Goal: Navigation & Orientation: Find specific page/section

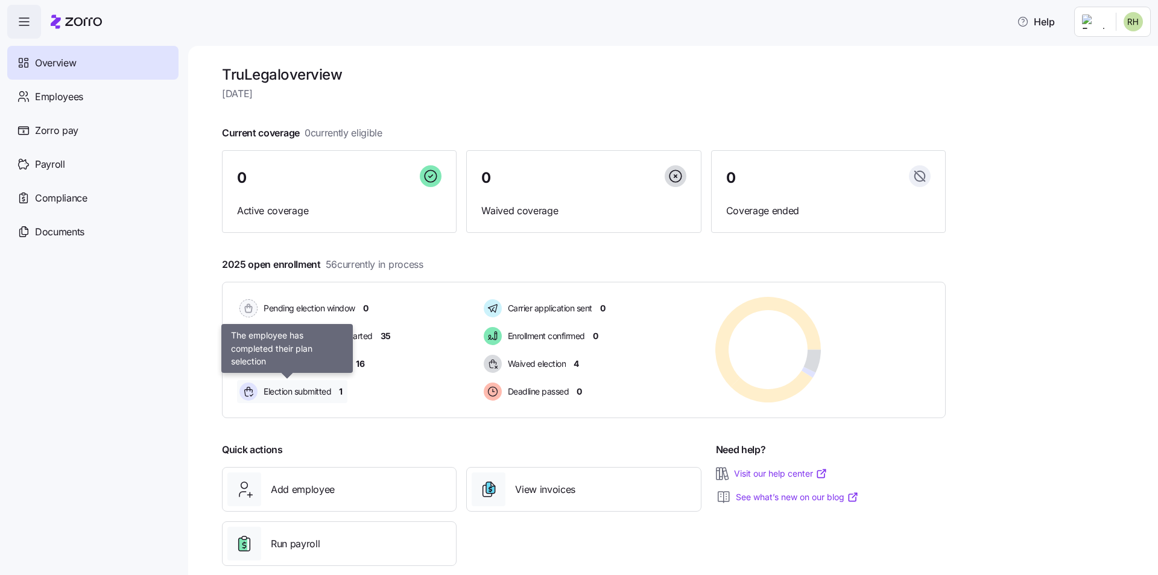
click at [336, 394] on div "Election submitted" at bounding box center [287, 391] width 100 height 23
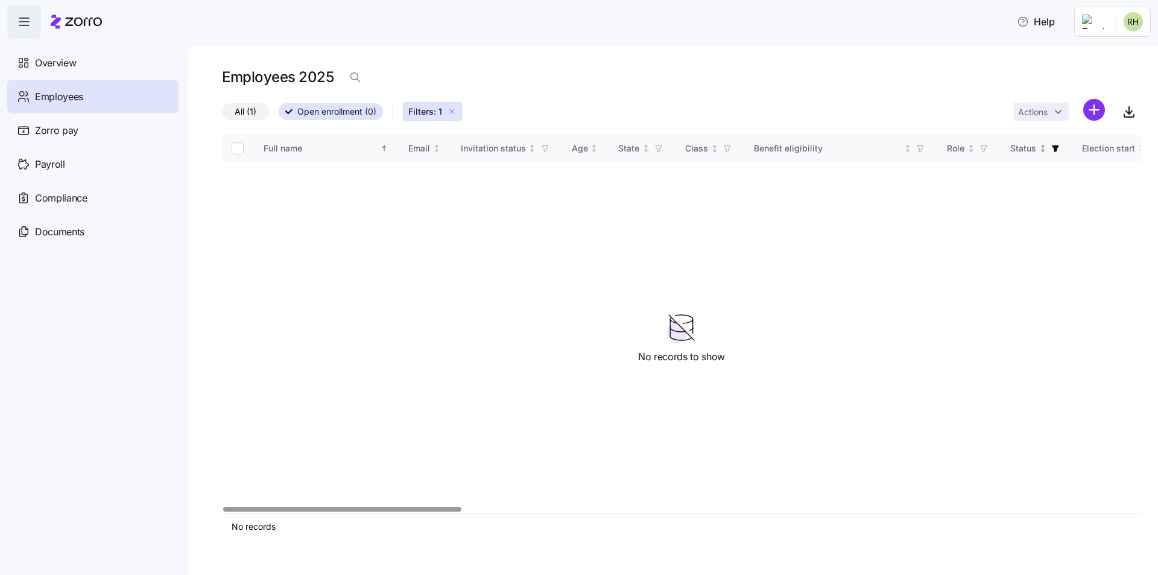
click at [1046, 151] on div "Status" at bounding box center [1036, 148] width 52 height 13
click at [1054, 151] on icon "button" at bounding box center [1056, 148] width 7 height 7
click at [817, 101] on div "All (1) Open enrollment (0) Filters: 1 Actions" at bounding box center [681, 112] width 919 height 26
click at [913, 376] on div "Full name Email Invitation status Age State Class Benefit eligibility Role Stat…" at bounding box center [681, 324] width 919 height 378
click at [80, 96] on span "Employees" at bounding box center [59, 96] width 48 height 15
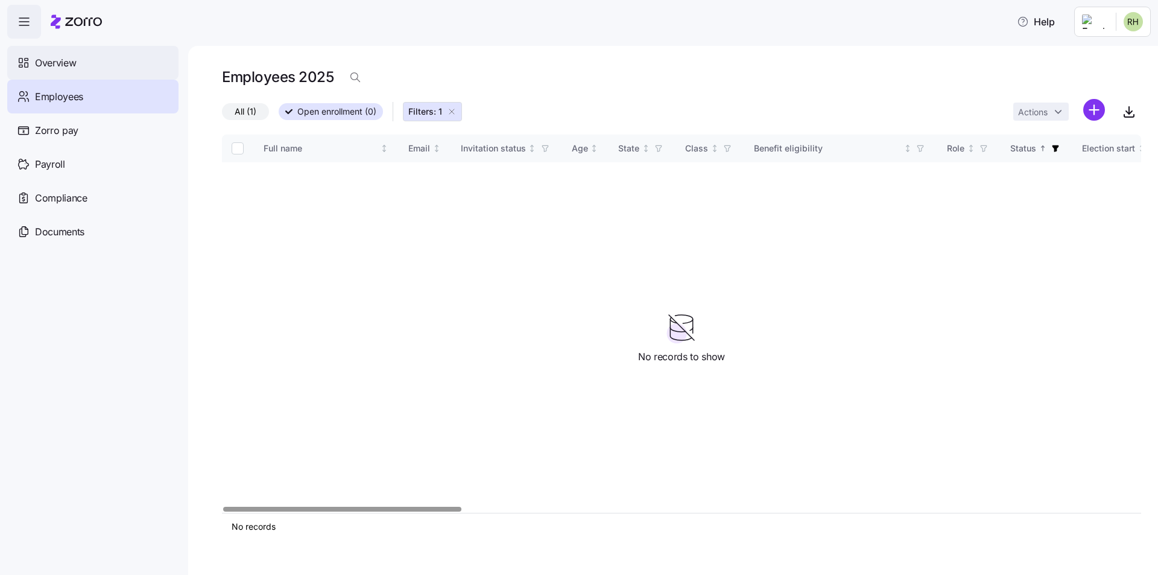
click at [78, 66] on div "Overview" at bounding box center [92, 63] width 171 height 34
click at [449, 110] on icon "button" at bounding box center [452, 112] width 10 height 10
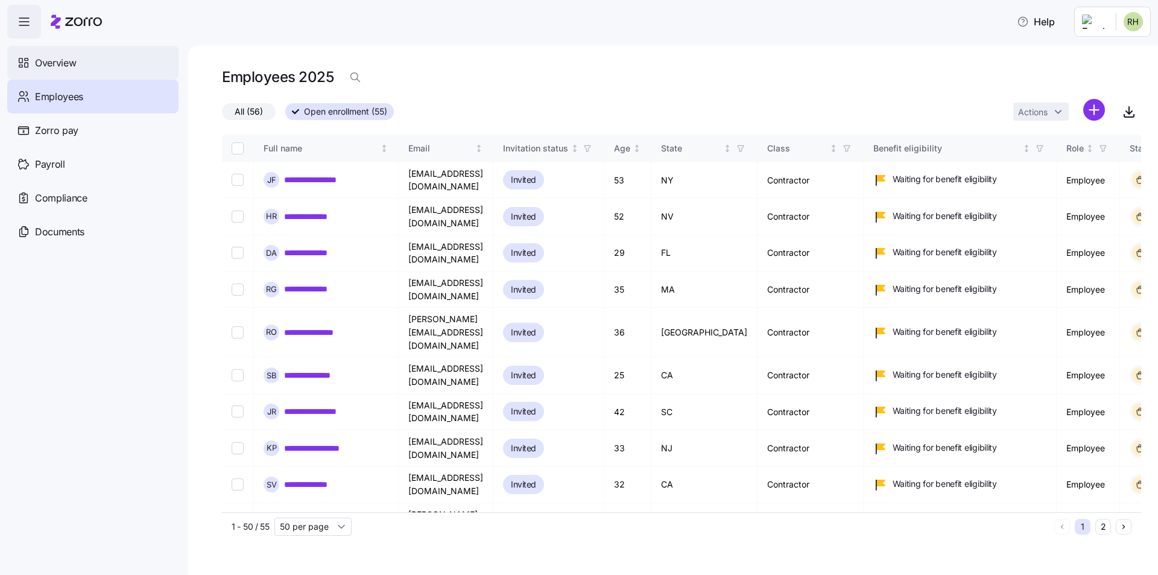
click at [47, 62] on span "Overview" at bounding box center [55, 62] width 41 height 15
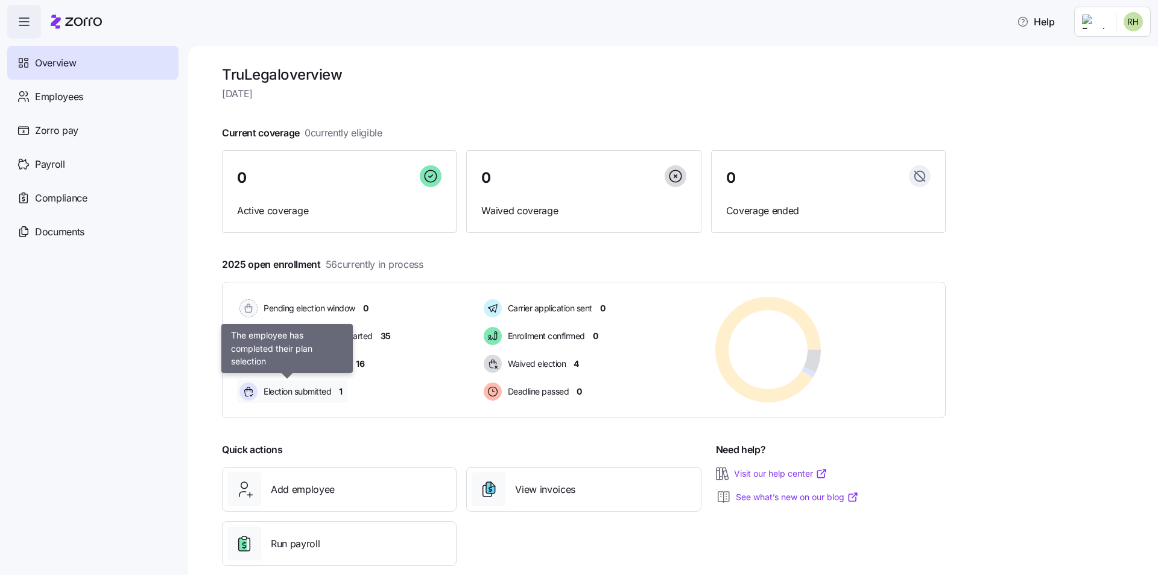
click at [317, 399] on span "Election submitted" at bounding box center [295, 391] width 71 height 14
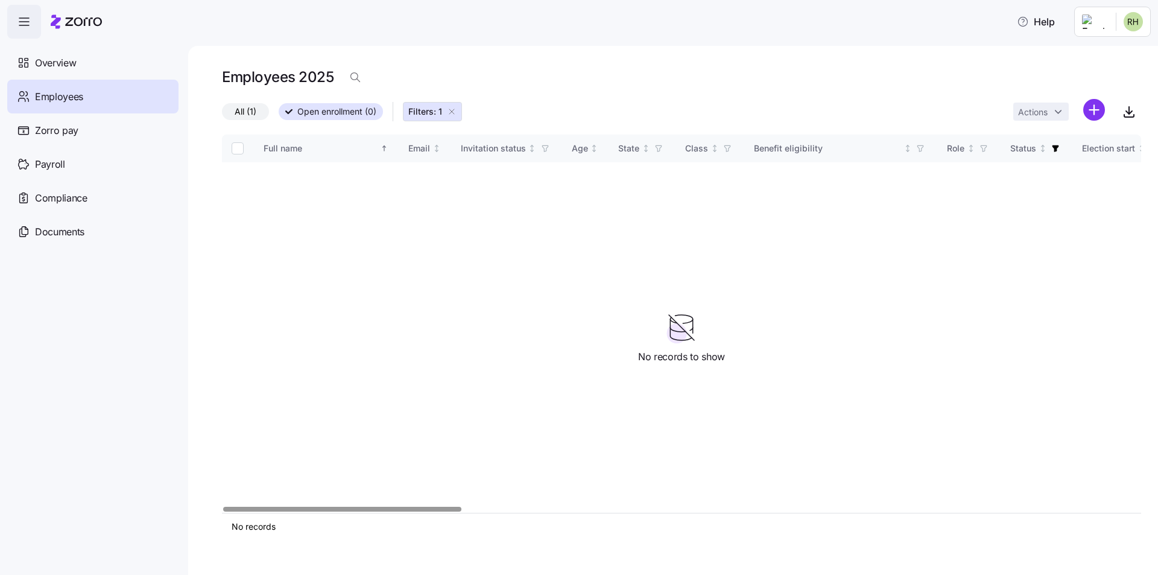
click at [453, 112] on icon "button" at bounding box center [452, 112] width 10 height 10
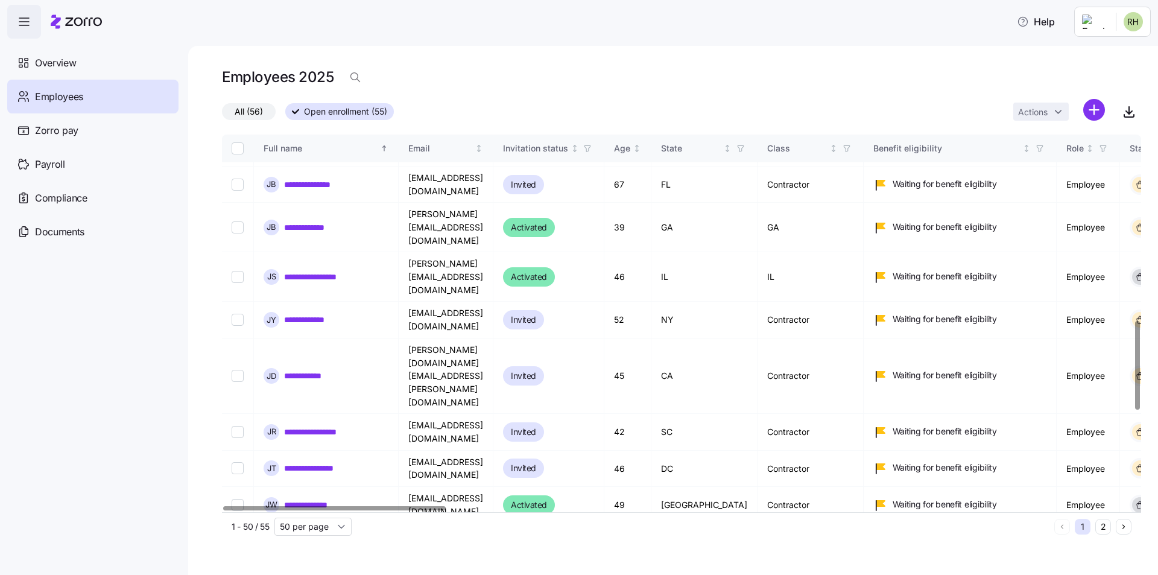
scroll to position [645, 0]
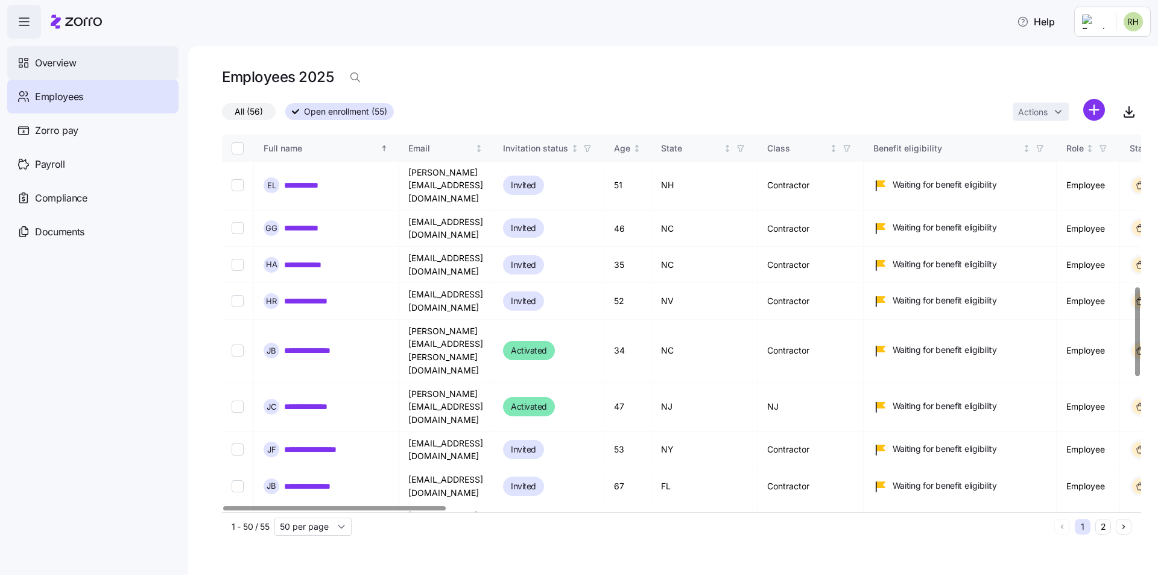
click at [43, 55] on span "Overview" at bounding box center [55, 62] width 41 height 15
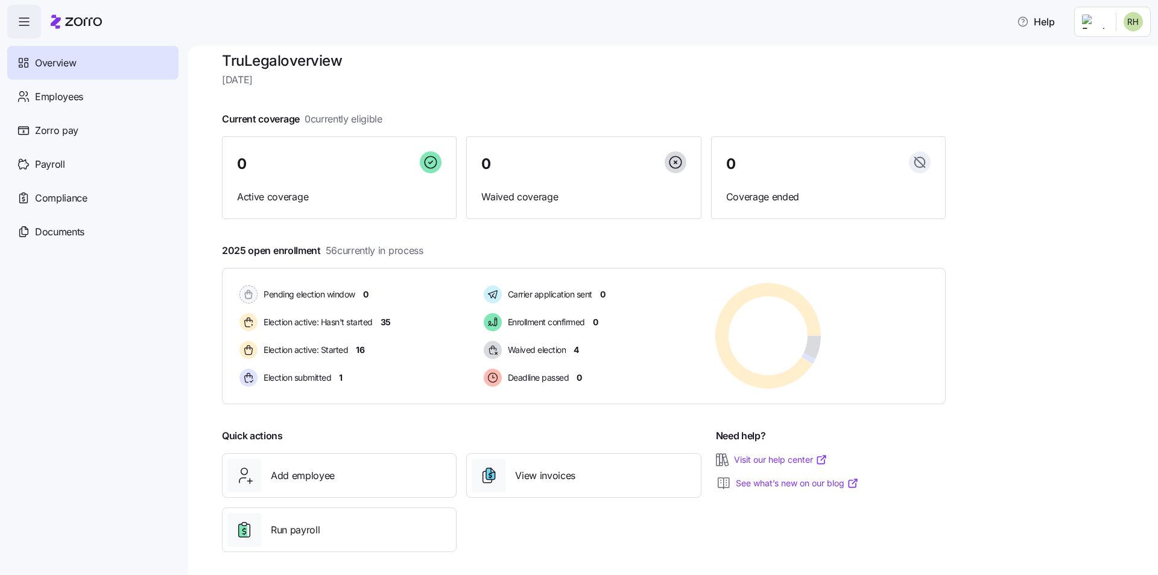
scroll to position [20, 0]
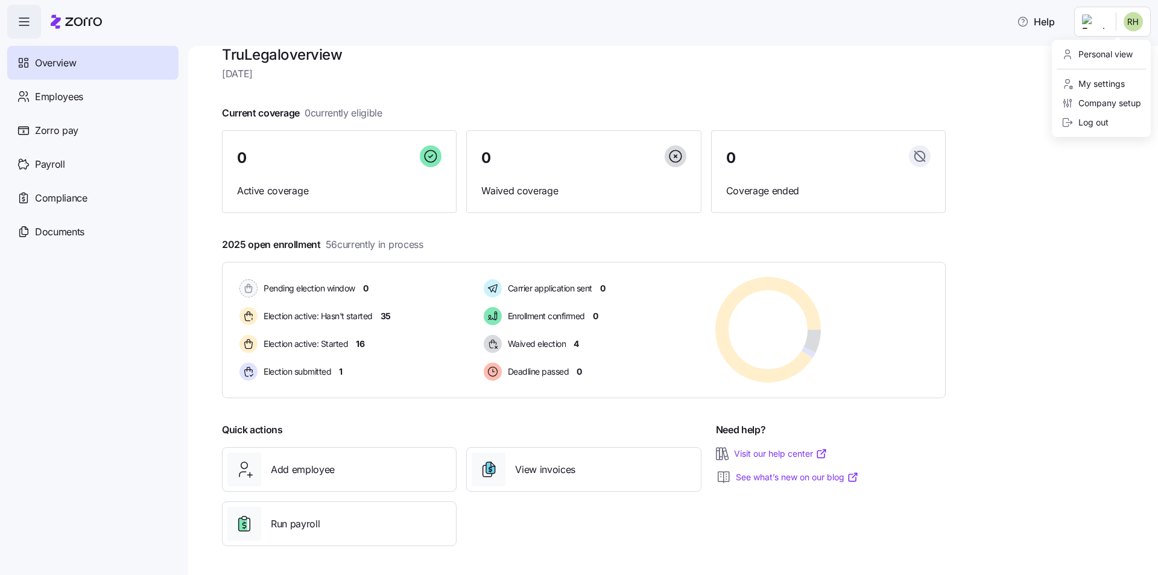
click at [1119, 24] on html "Help Overview Employees Zorro pay Payroll Compliance Documents TruLegal overvie…" at bounding box center [579, 330] width 1158 height 660
click at [1080, 54] on div "Personal view" at bounding box center [1097, 54] width 71 height 13
